Goal: Information Seeking & Learning: Check status

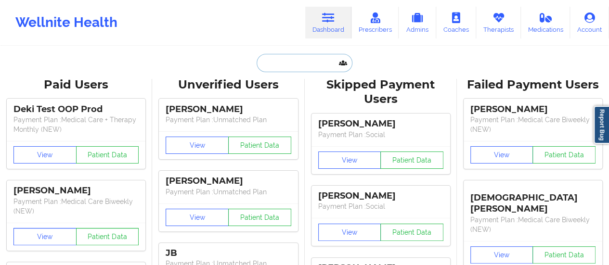
click at [301, 70] on input "text" at bounding box center [304, 63] width 95 height 18
paste input "[EMAIL_ADDRESS][DOMAIN_NAME]"
type input "[EMAIL_ADDRESS][DOMAIN_NAME]"
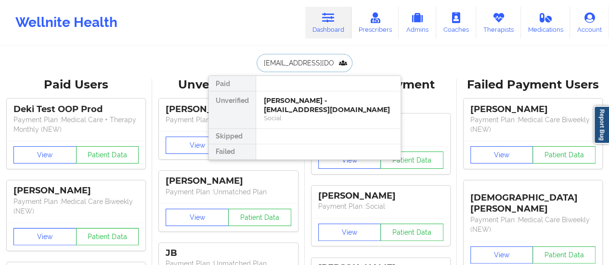
scroll to position [0, 9]
click at [286, 102] on div "[PERSON_NAME] - [EMAIL_ADDRESS][DOMAIN_NAME]" at bounding box center [328, 105] width 129 height 18
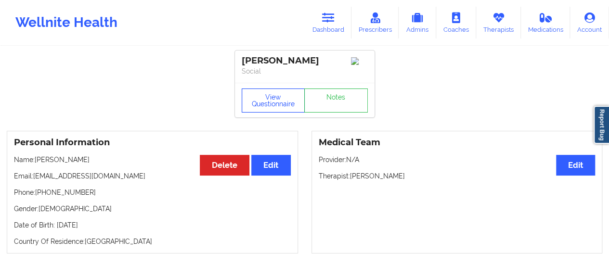
click at [253, 96] on button "View Questionnaire" at bounding box center [274, 101] width 64 height 24
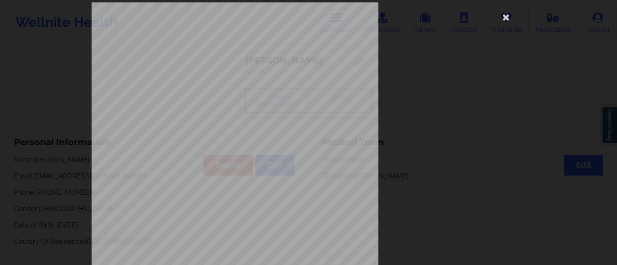
scroll to position [194, 0]
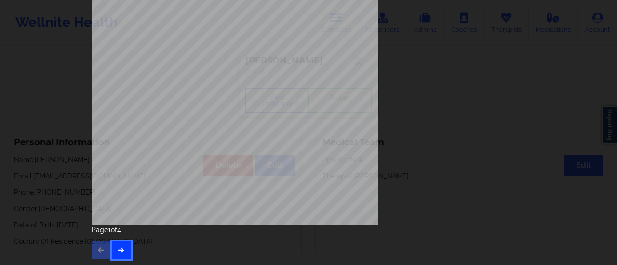
click at [125, 246] on button "button" at bounding box center [121, 250] width 19 height 17
click at [118, 258] on button "button" at bounding box center [121, 250] width 19 height 17
click at [471, 156] on div "none Insurance Member ID for patient This patient has not provided his Member I…" at bounding box center [309, 23] width 434 height 406
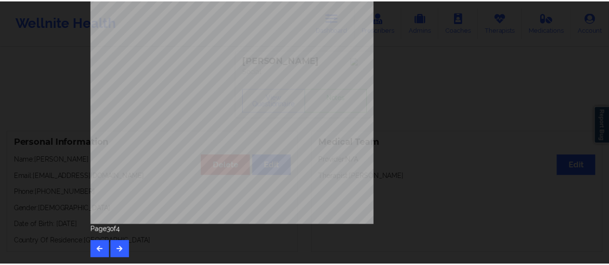
scroll to position [0, 0]
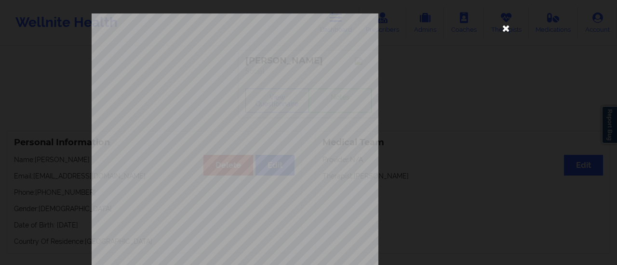
click at [503, 27] on icon at bounding box center [505, 27] width 15 height 15
